Goal: Task Accomplishment & Management: Manage account settings

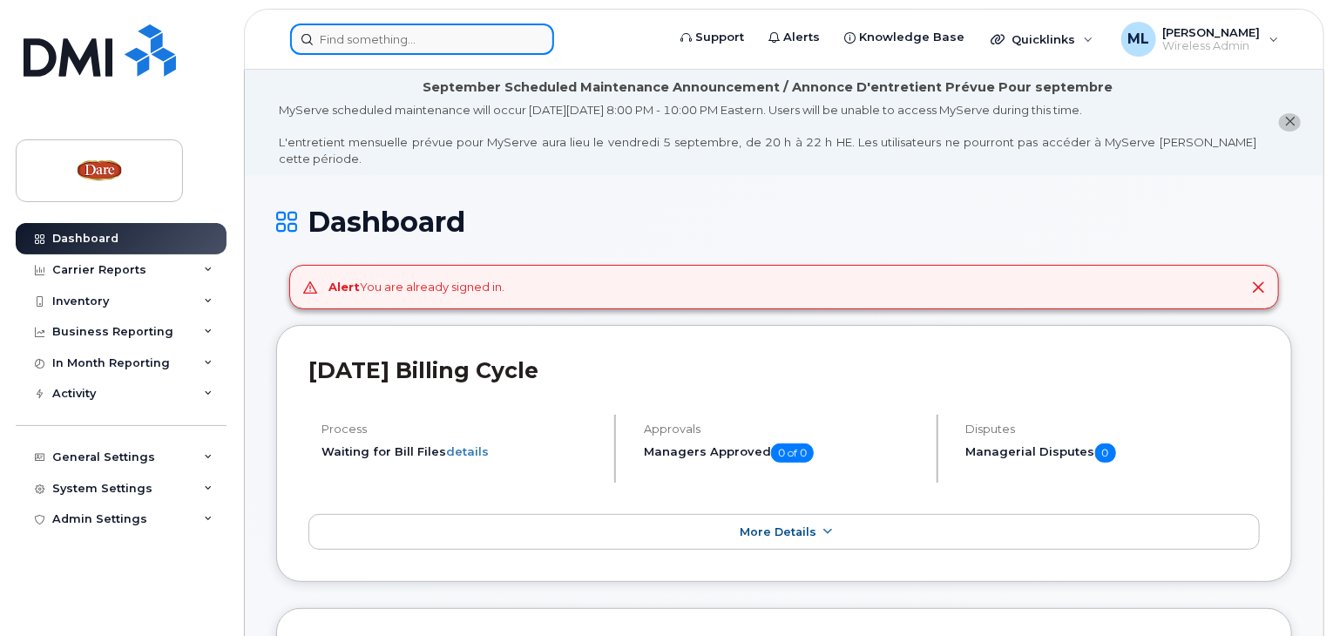
click at [390, 37] on input at bounding box center [422, 39] width 264 height 31
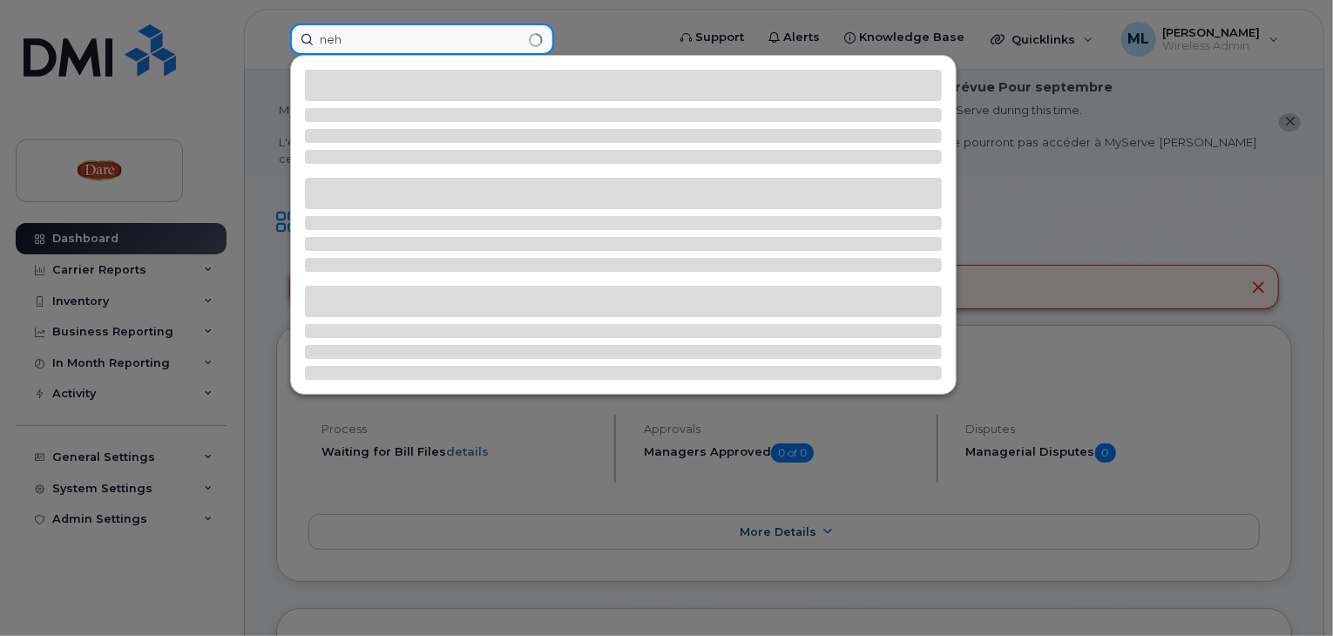
type input "neh"
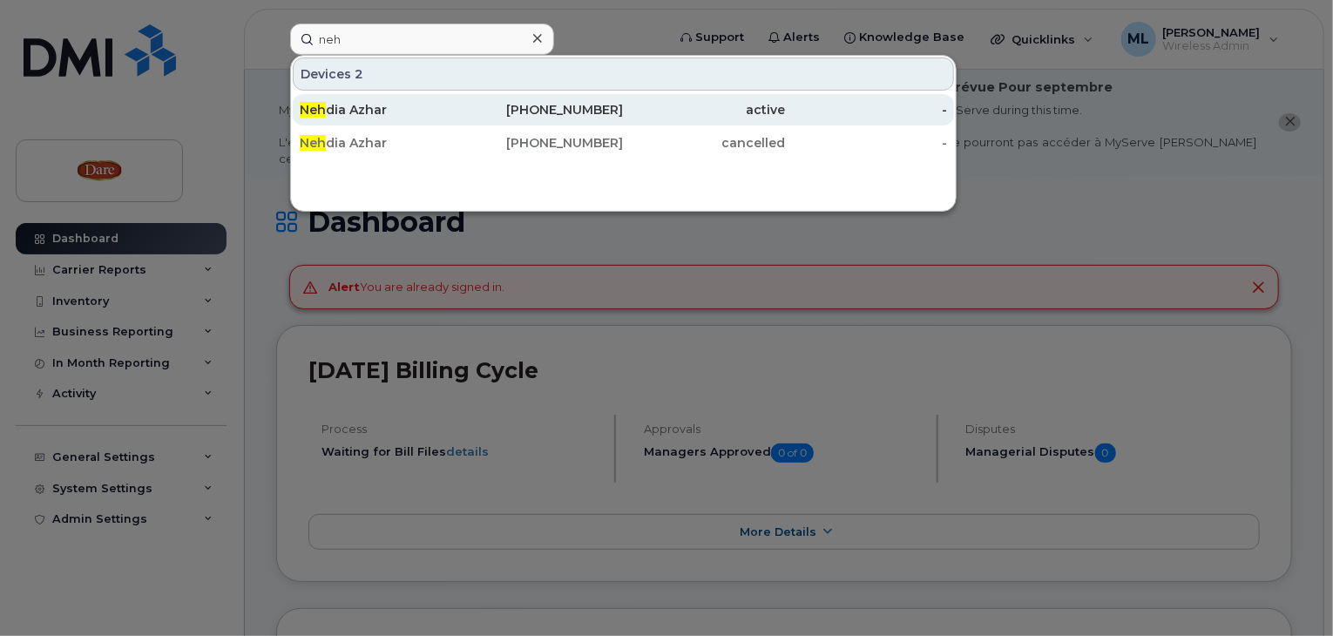
click at [333, 106] on div "Neh dia Azhar" at bounding box center [381, 109] width 162 height 17
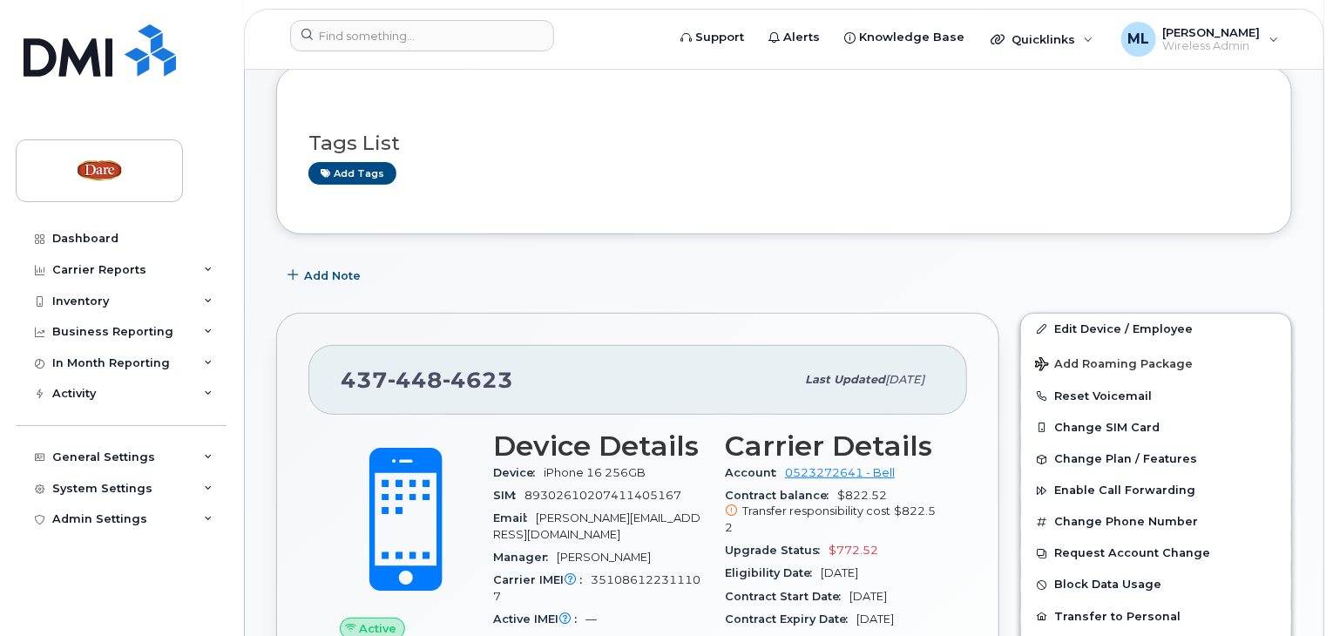
scroll to position [261, 0]
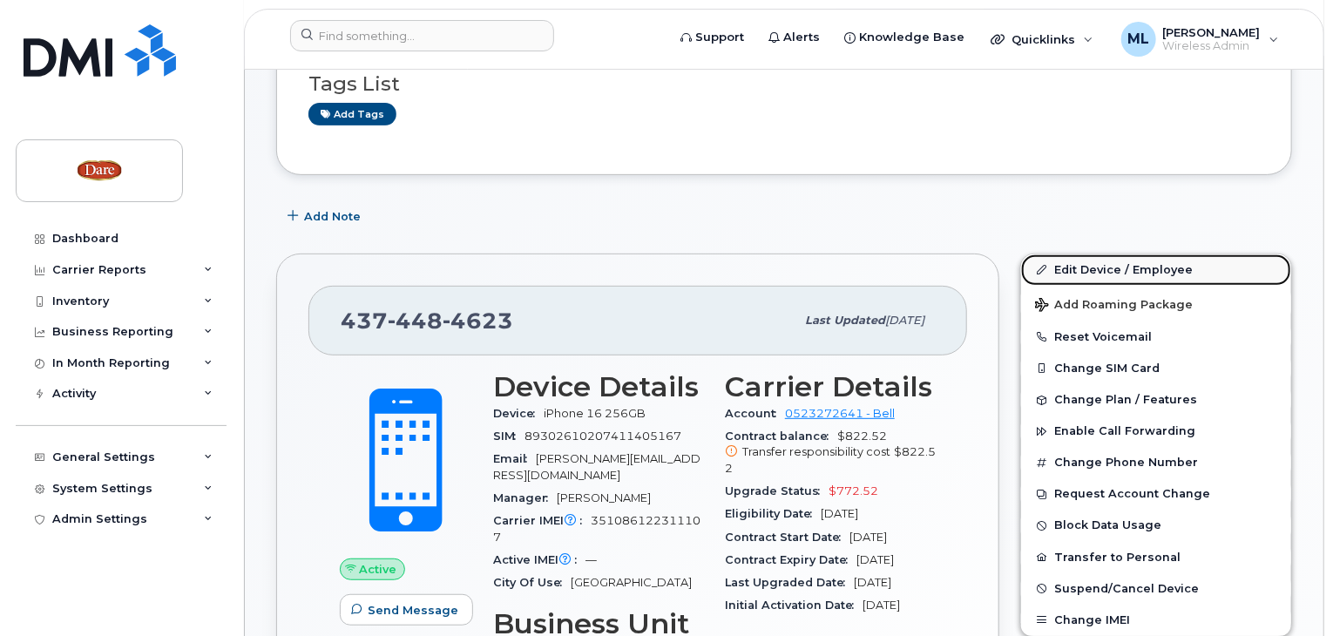
click at [1082, 254] on link "Edit Device / Employee" at bounding box center [1156, 269] width 270 height 31
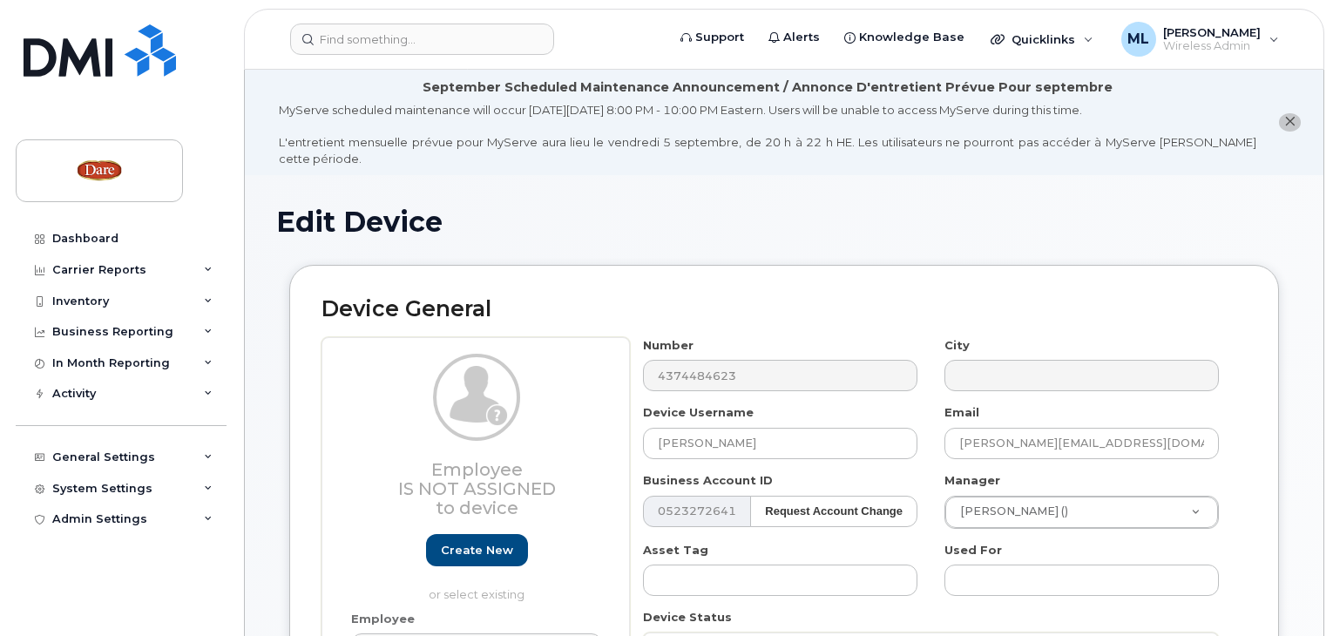
select select "273908"
select select "273914"
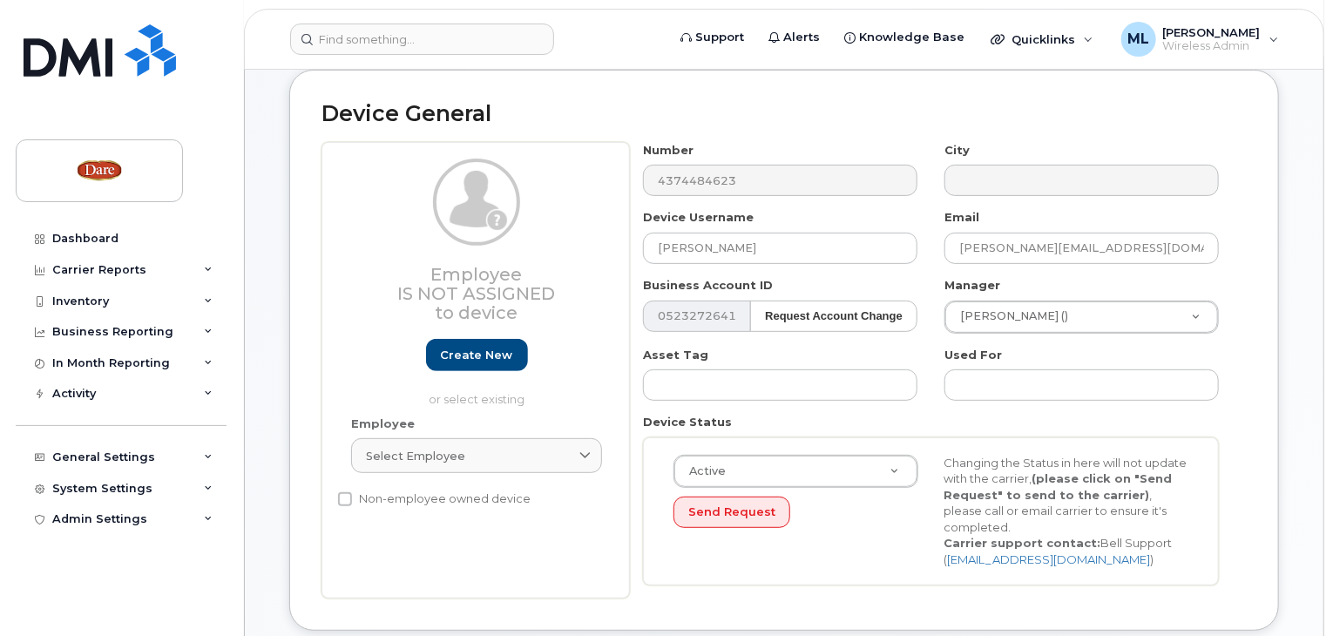
scroll to position [2, 0]
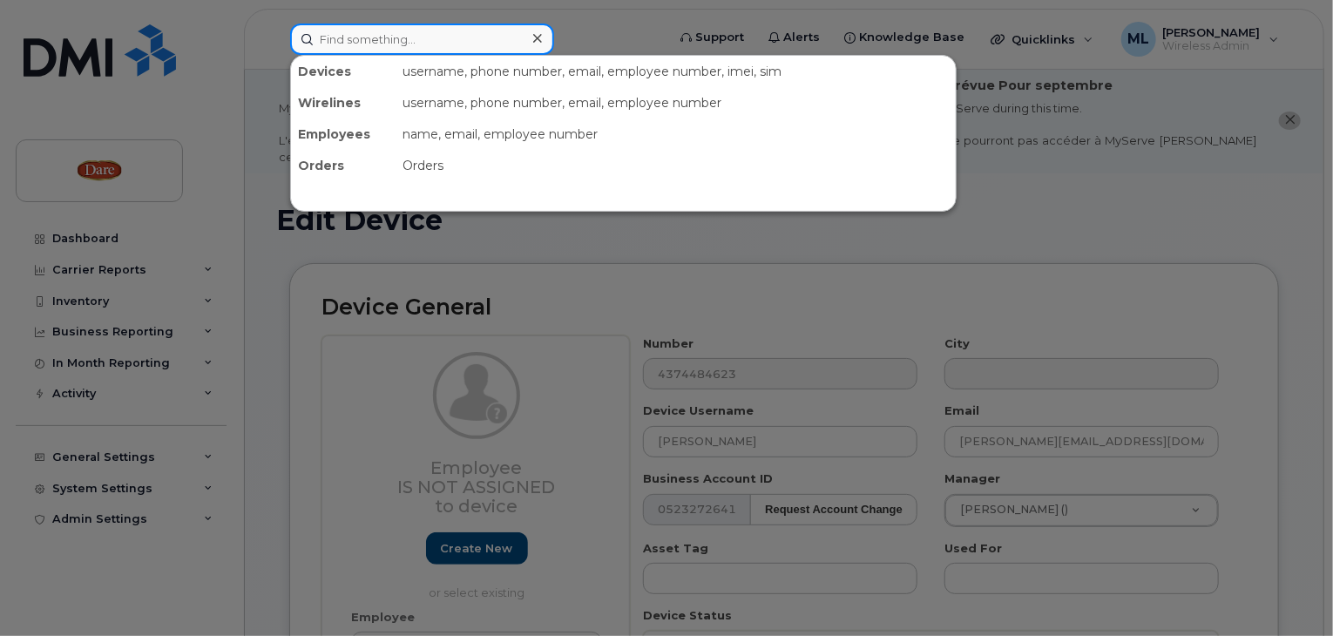
click at [398, 44] on input at bounding box center [422, 39] width 264 height 31
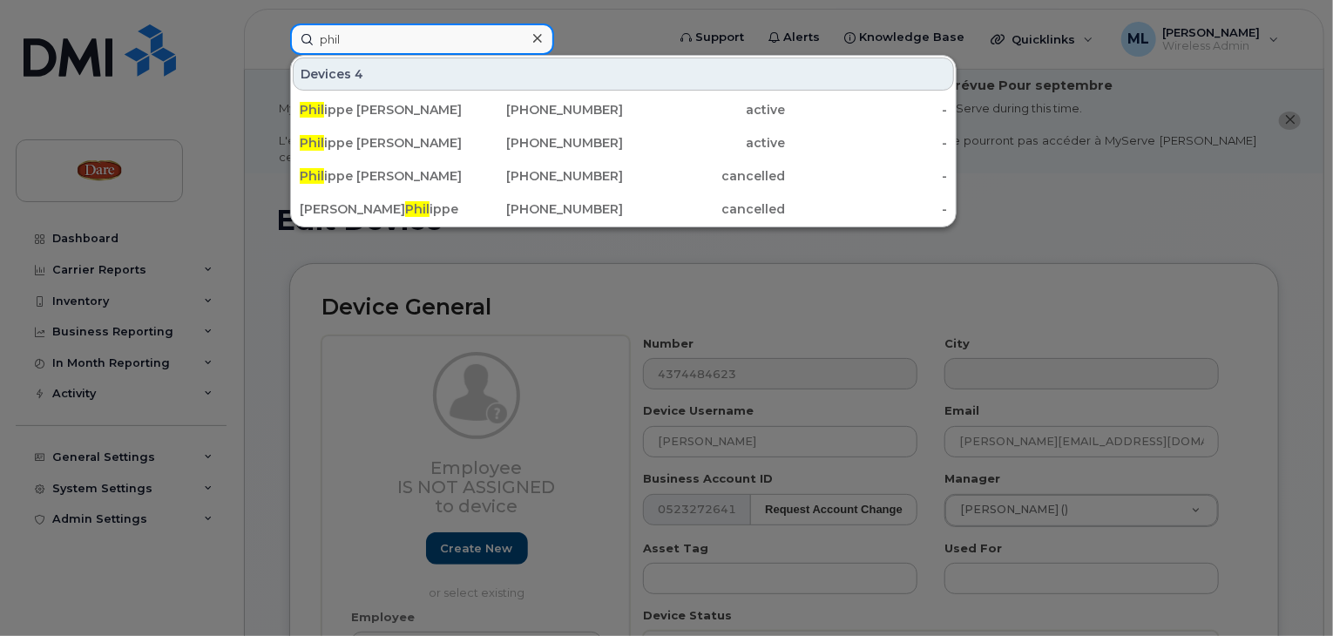
type input "phil"
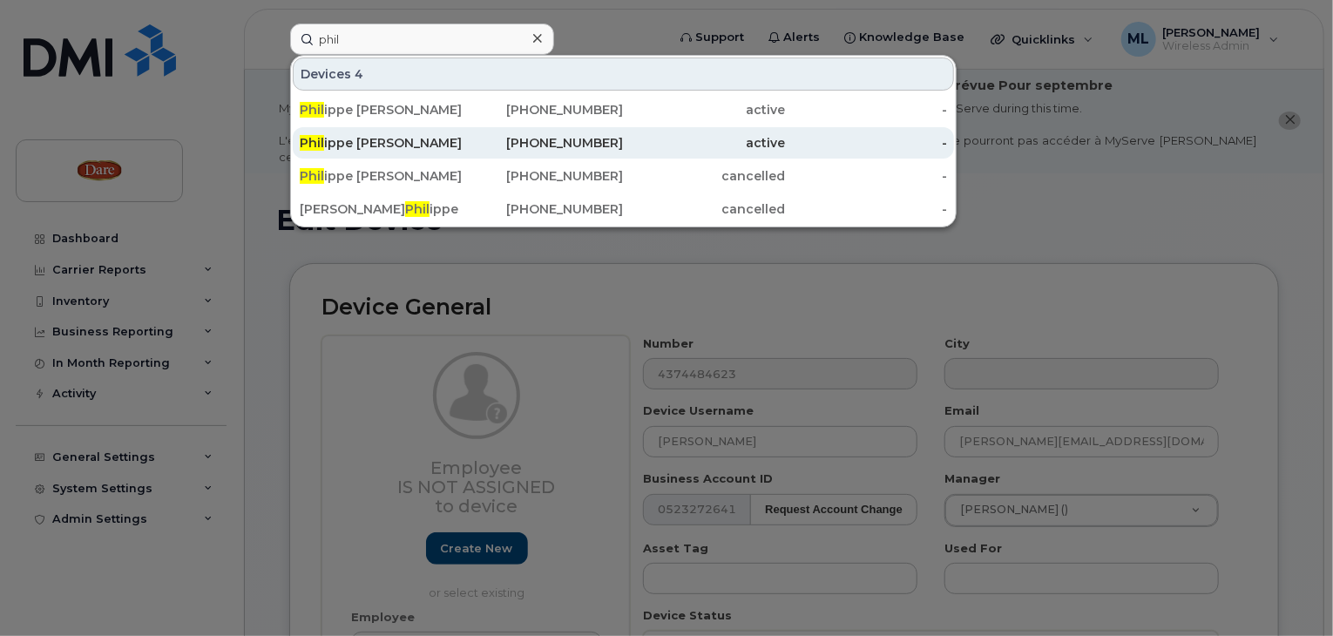
click at [395, 143] on div "Phil ippe Hubert" at bounding box center [381, 142] width 162 height 17
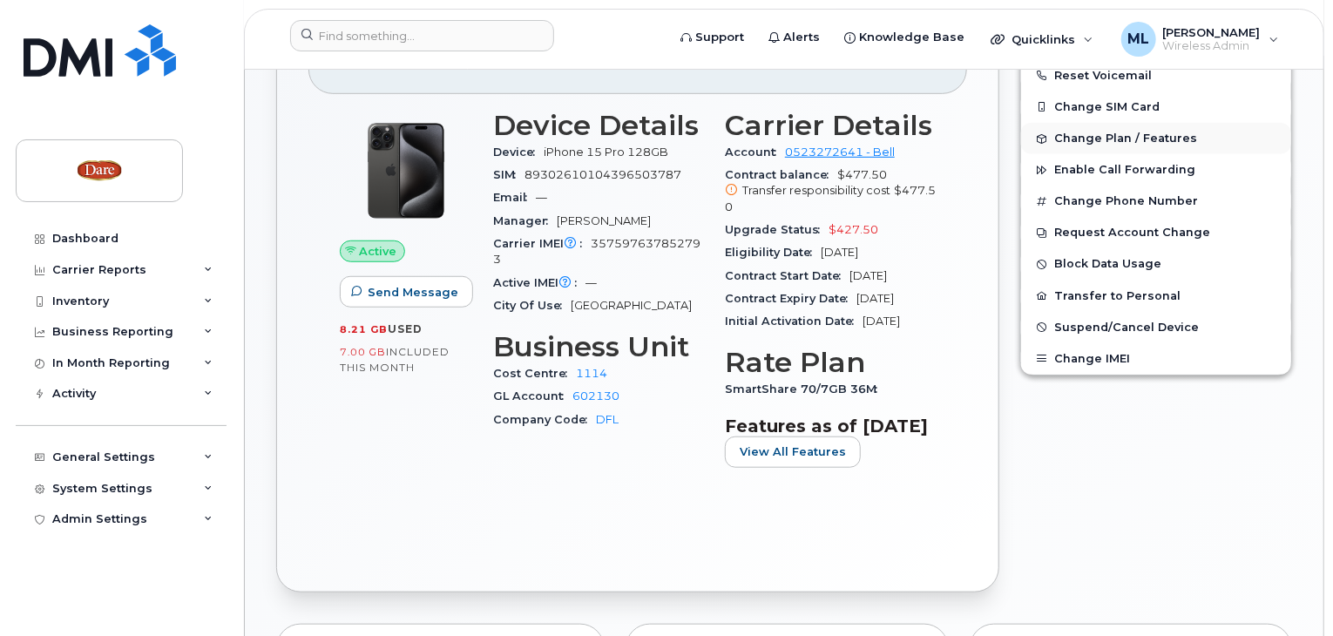
scroll to position [348, 0]
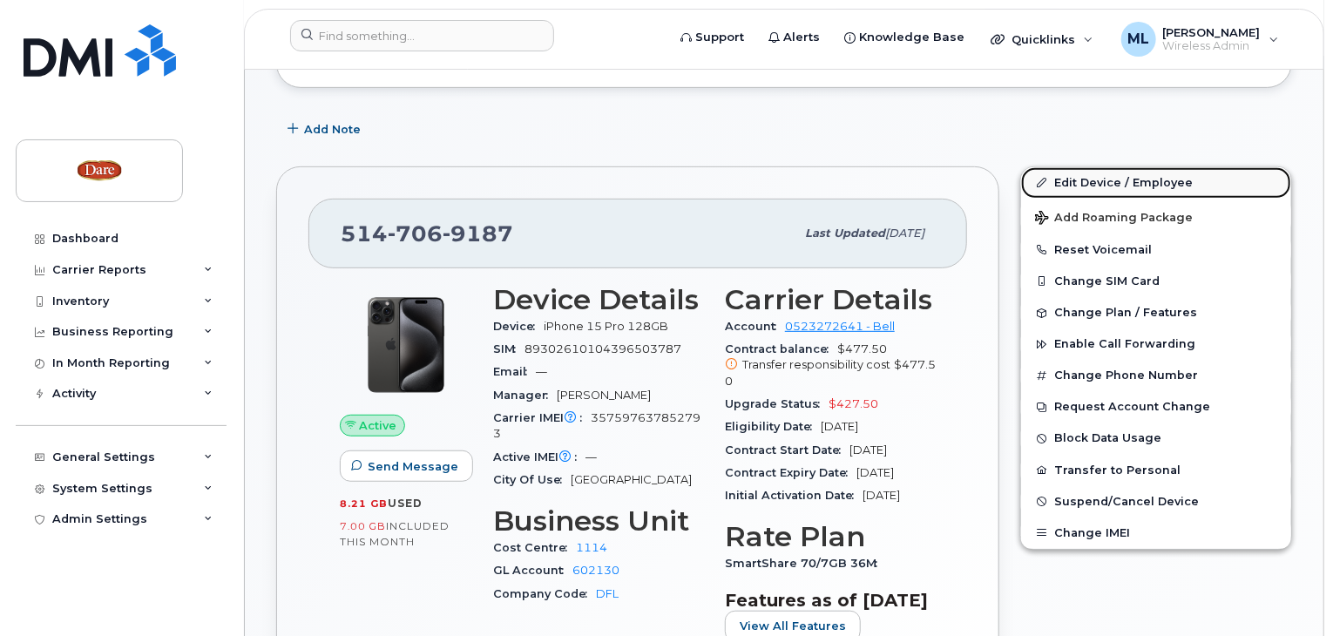
click at [1084, 167] on link "Edit Device / Employee" at bounding box center [1156, 182] width 270 height 31
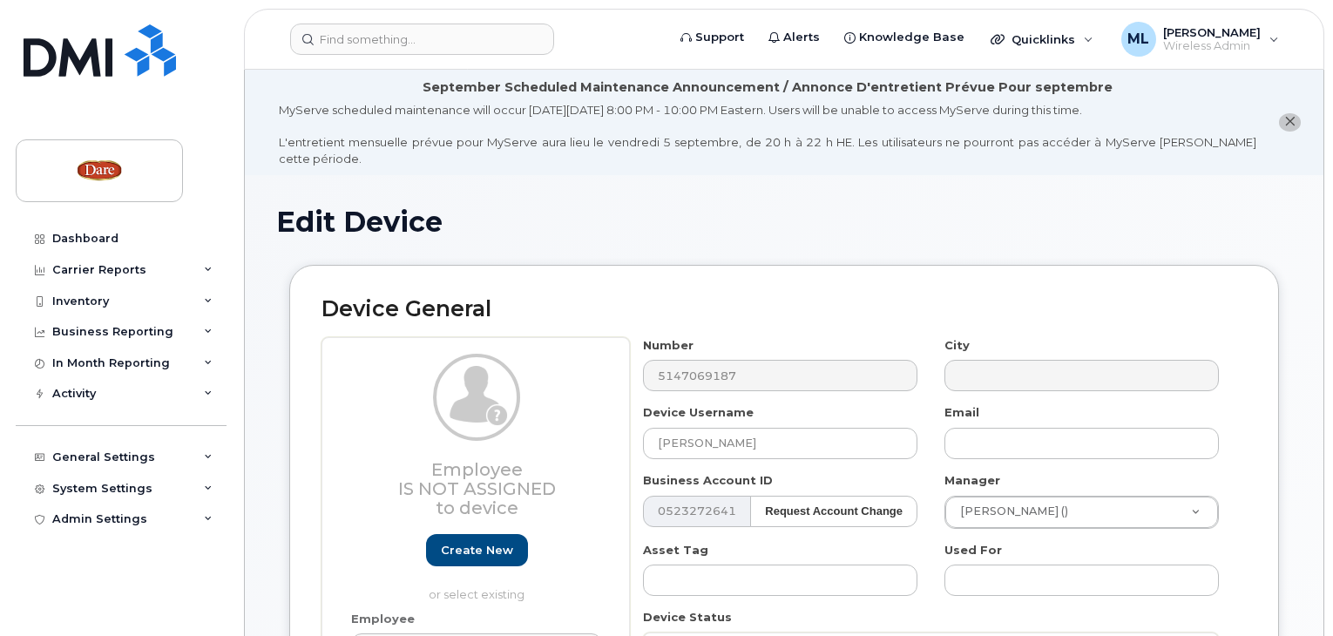
select select "273894"
select select "273914"
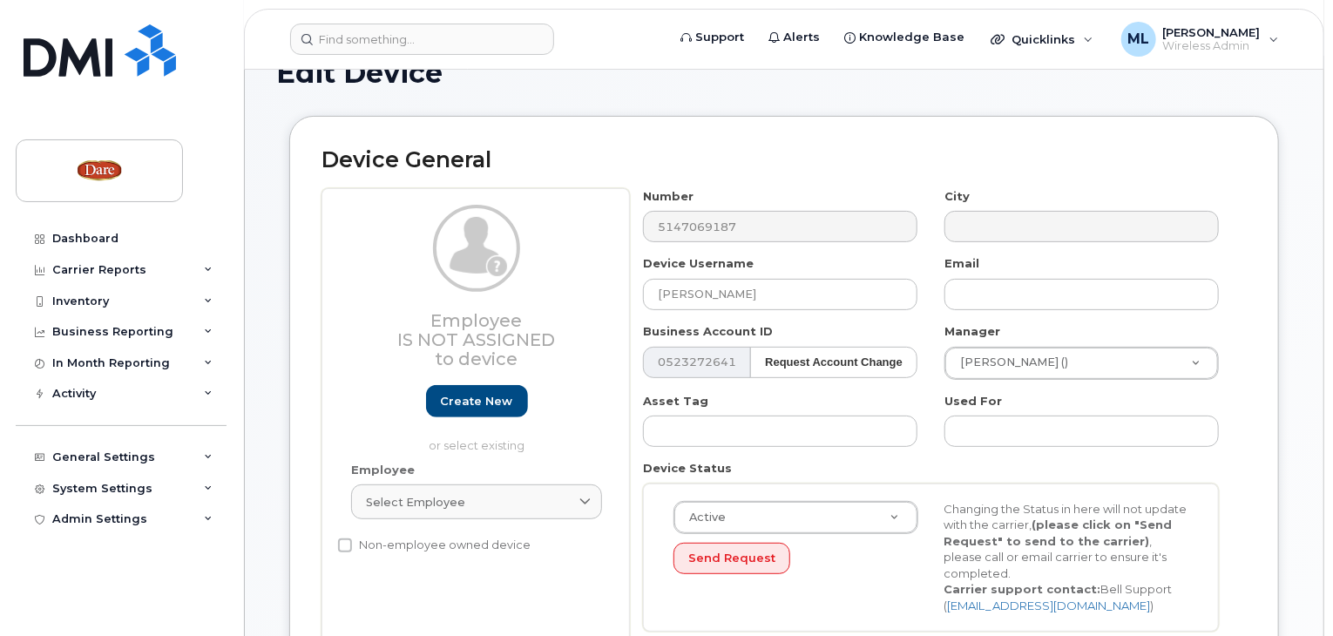
scroll to position [87, 0]
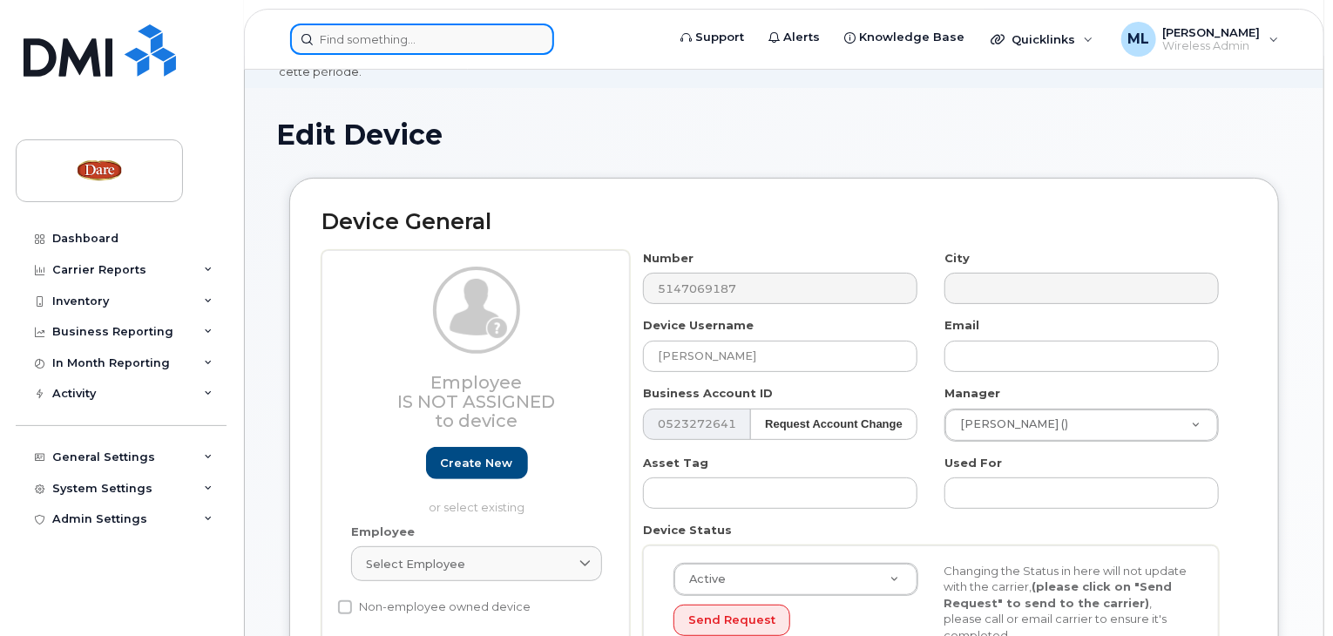
click at [376, 42] on input at bounding box center [422, 39] width 264 height 31
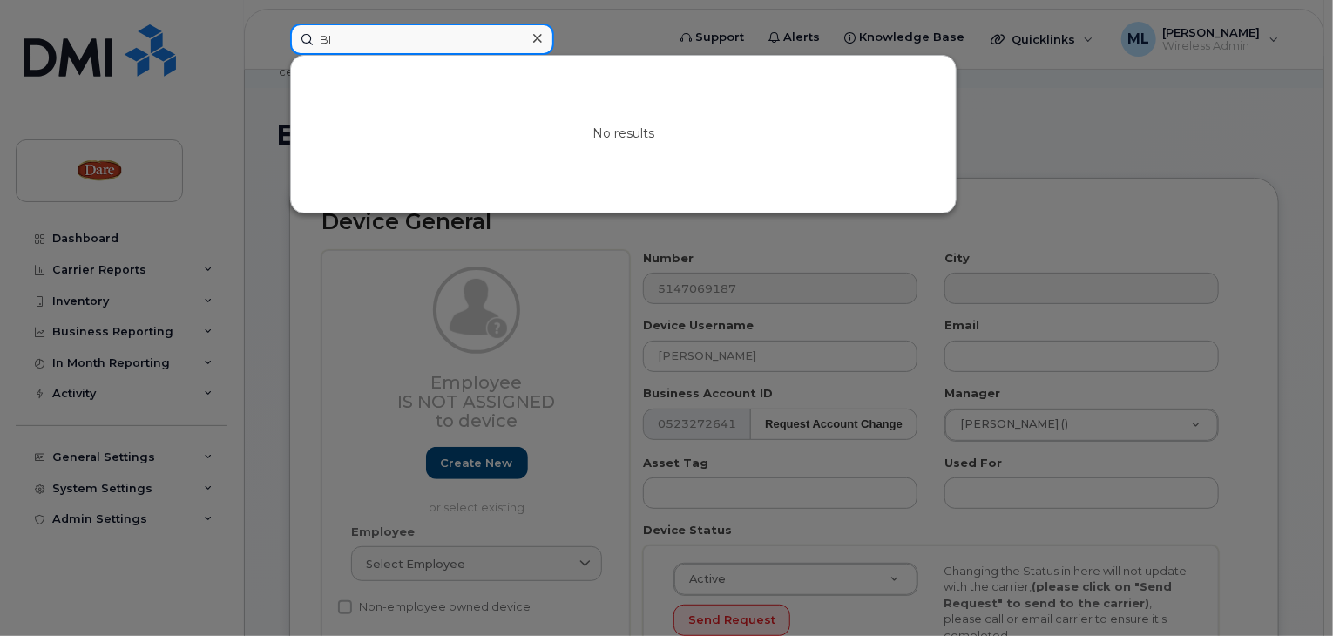
type input "B"
type input "GILB"
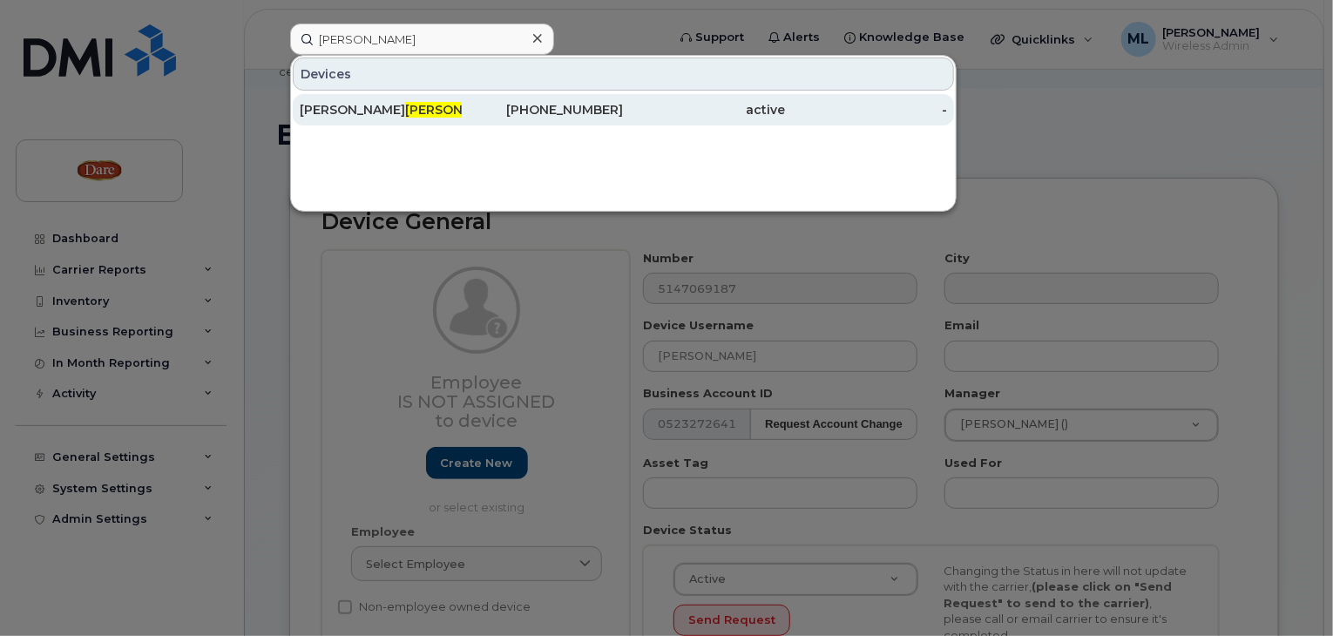
click at [334, 109] on div "Patrick Gilb ert" at bounding box center [381, 109] width 162 height 17
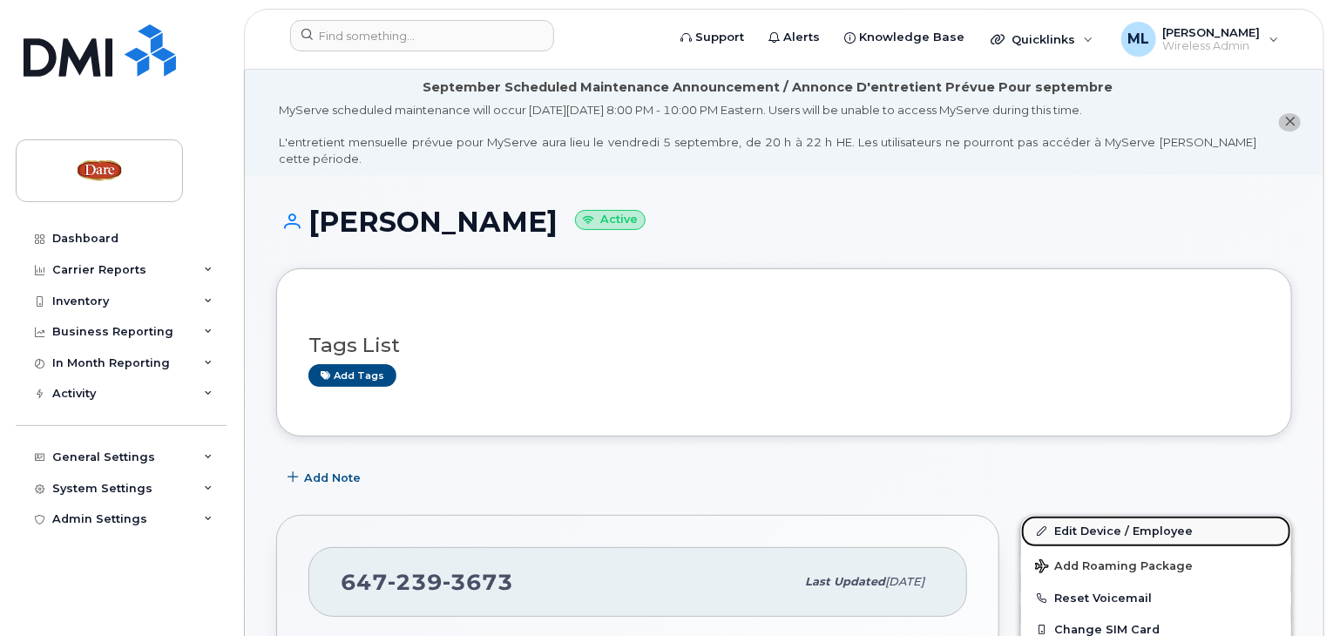
click at [1096, 516] on link "Edit Device / Employee" at bounding box center [1156, 531] width 270 height 31
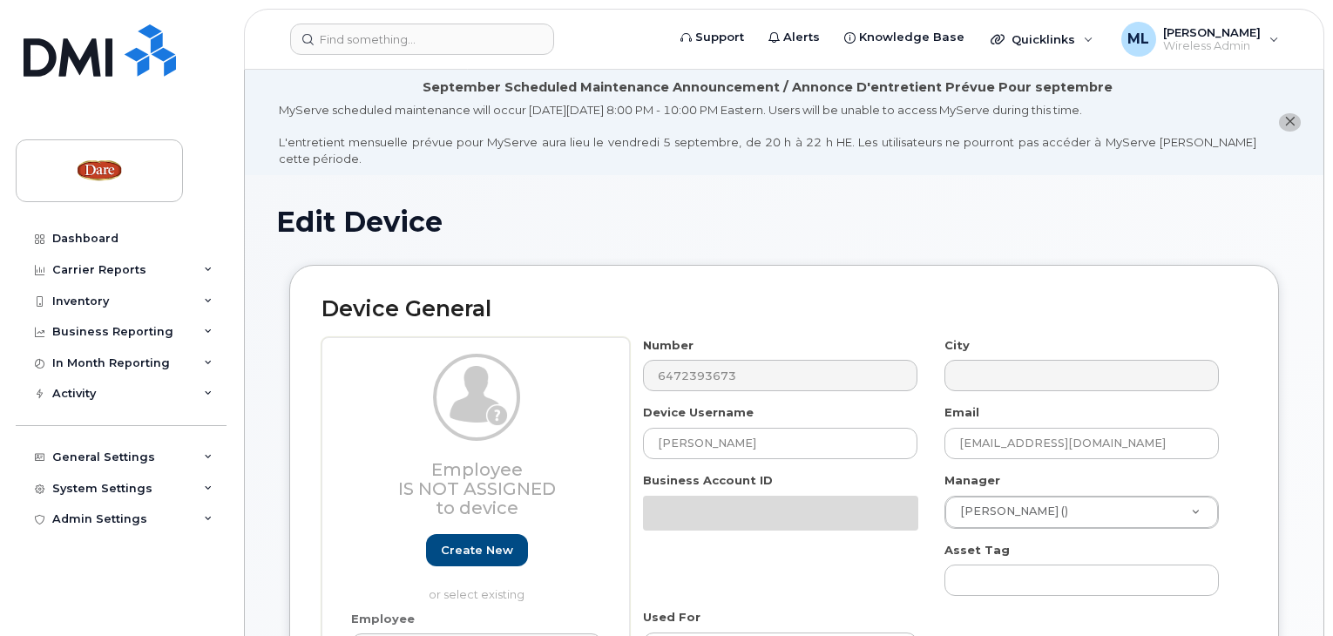
select select "273879"
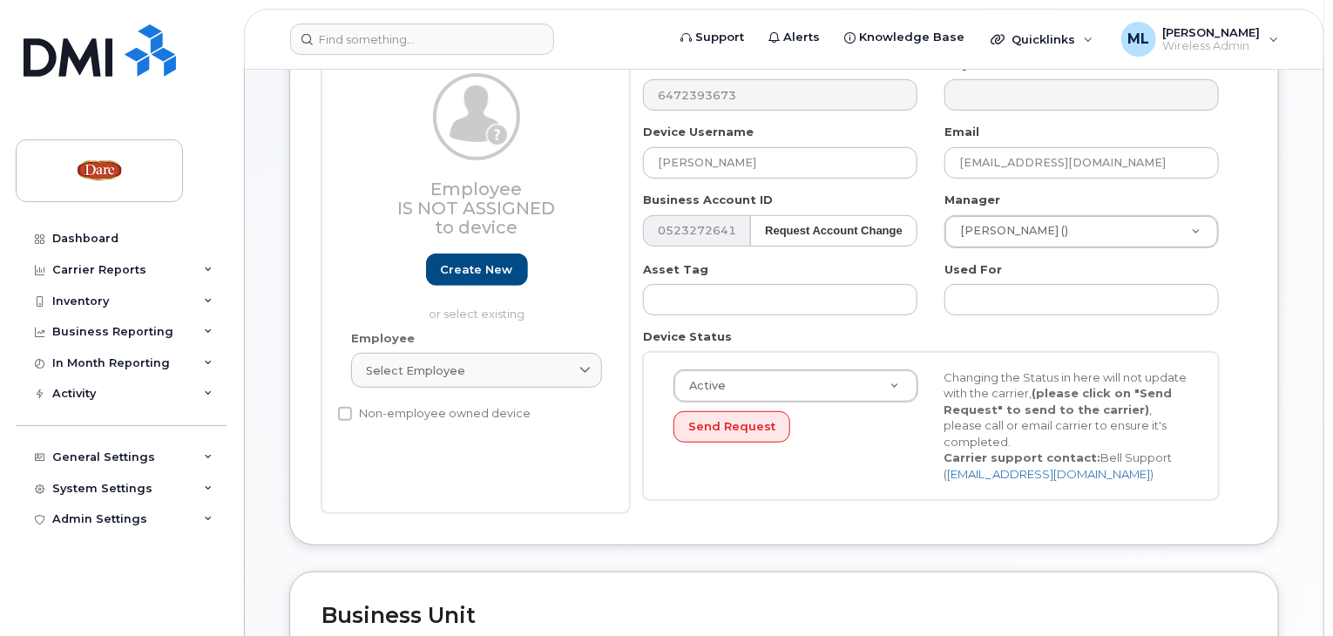
scroll to position [436, 0]
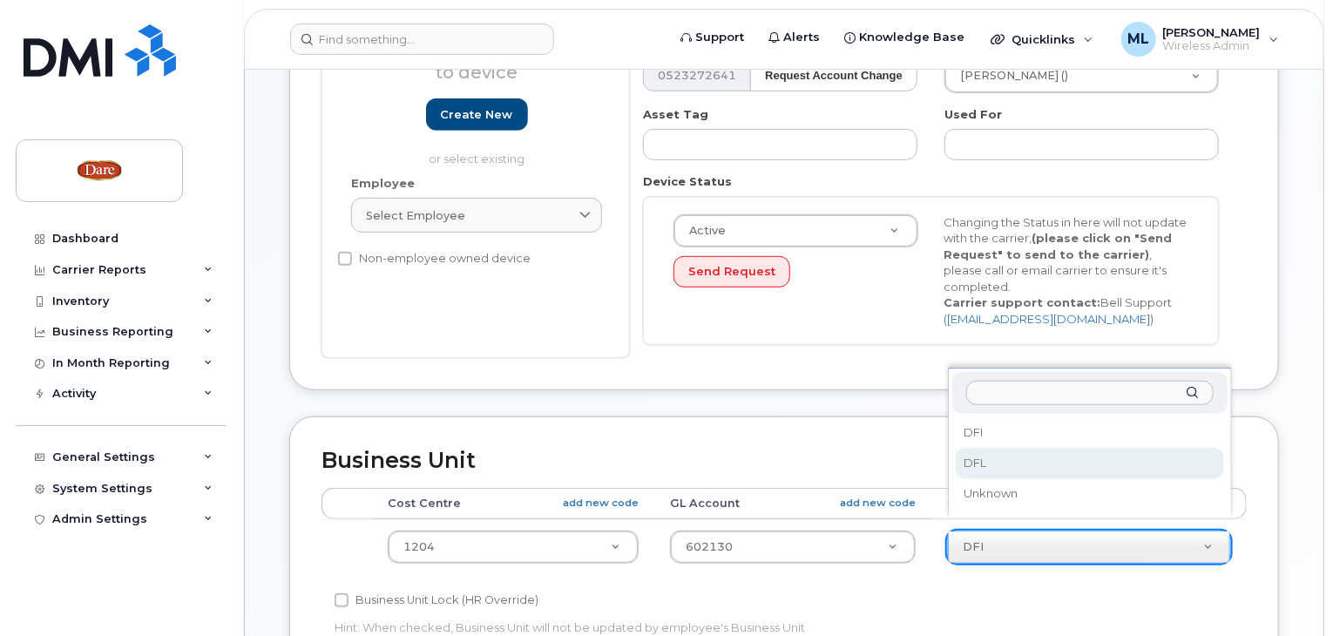
select select "273914"
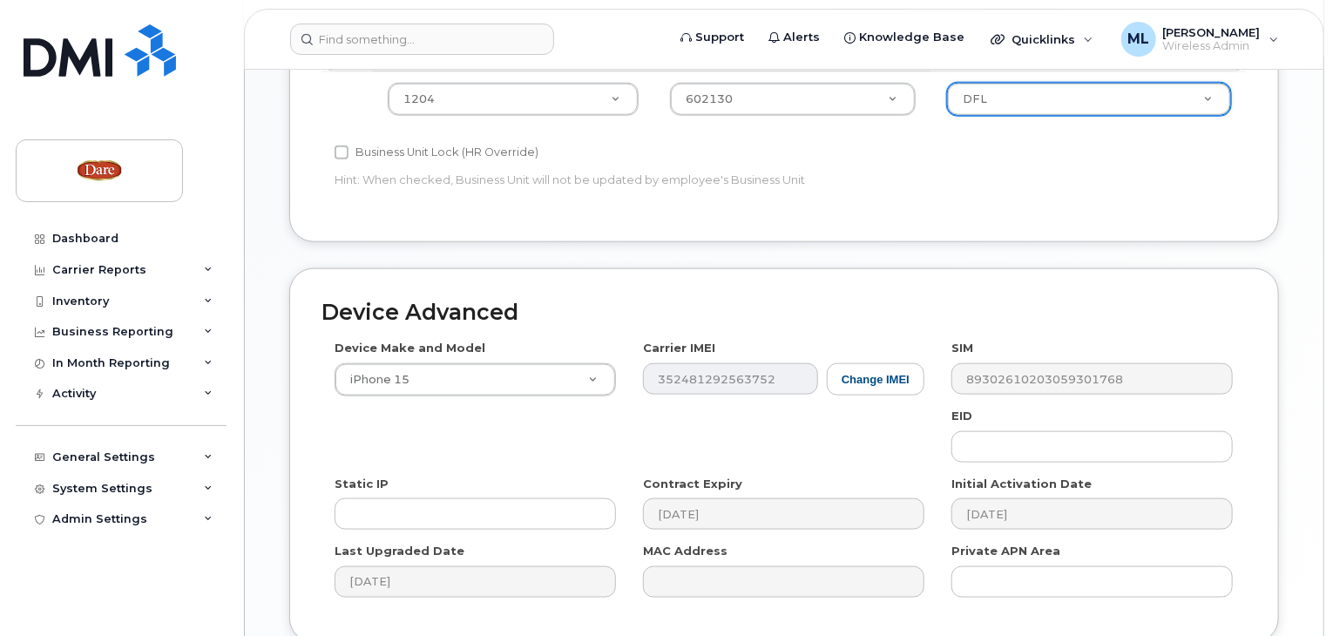
scroll to position [1016, 0]
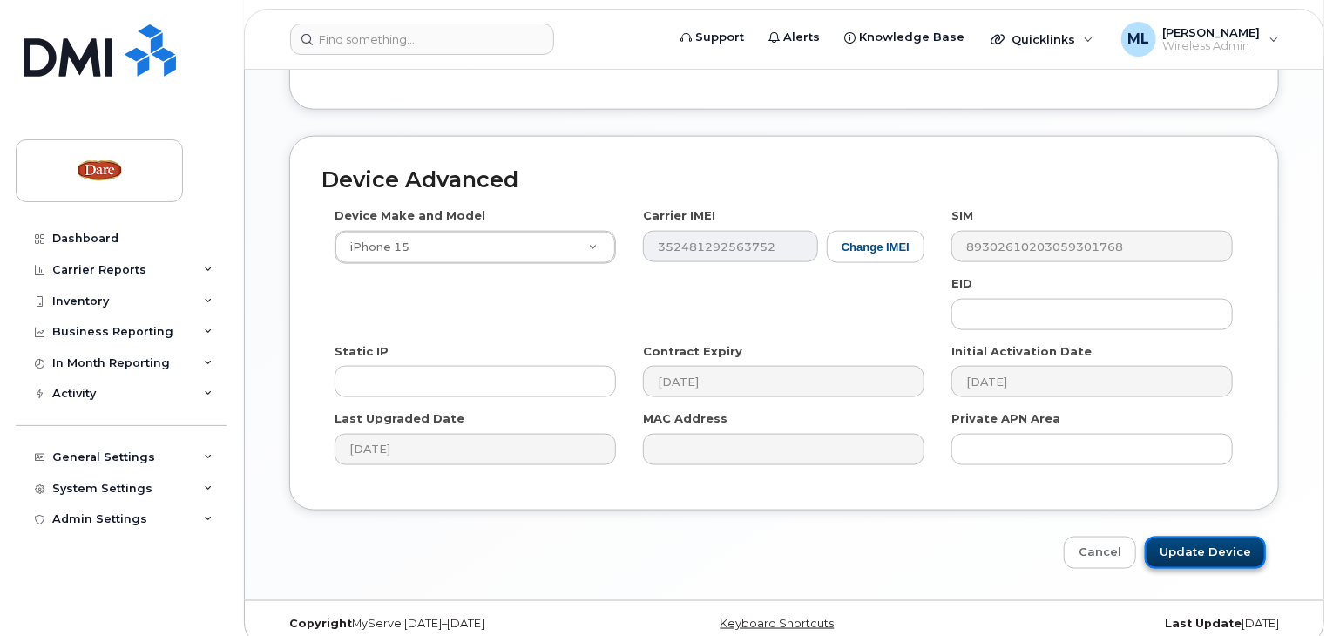
click at [1192, 537] on input "Update Device" at bounding box center [1205, 553] width 121 height 32
type input "Saving..."
